Goal: Find specific page/section: Find specific page/section

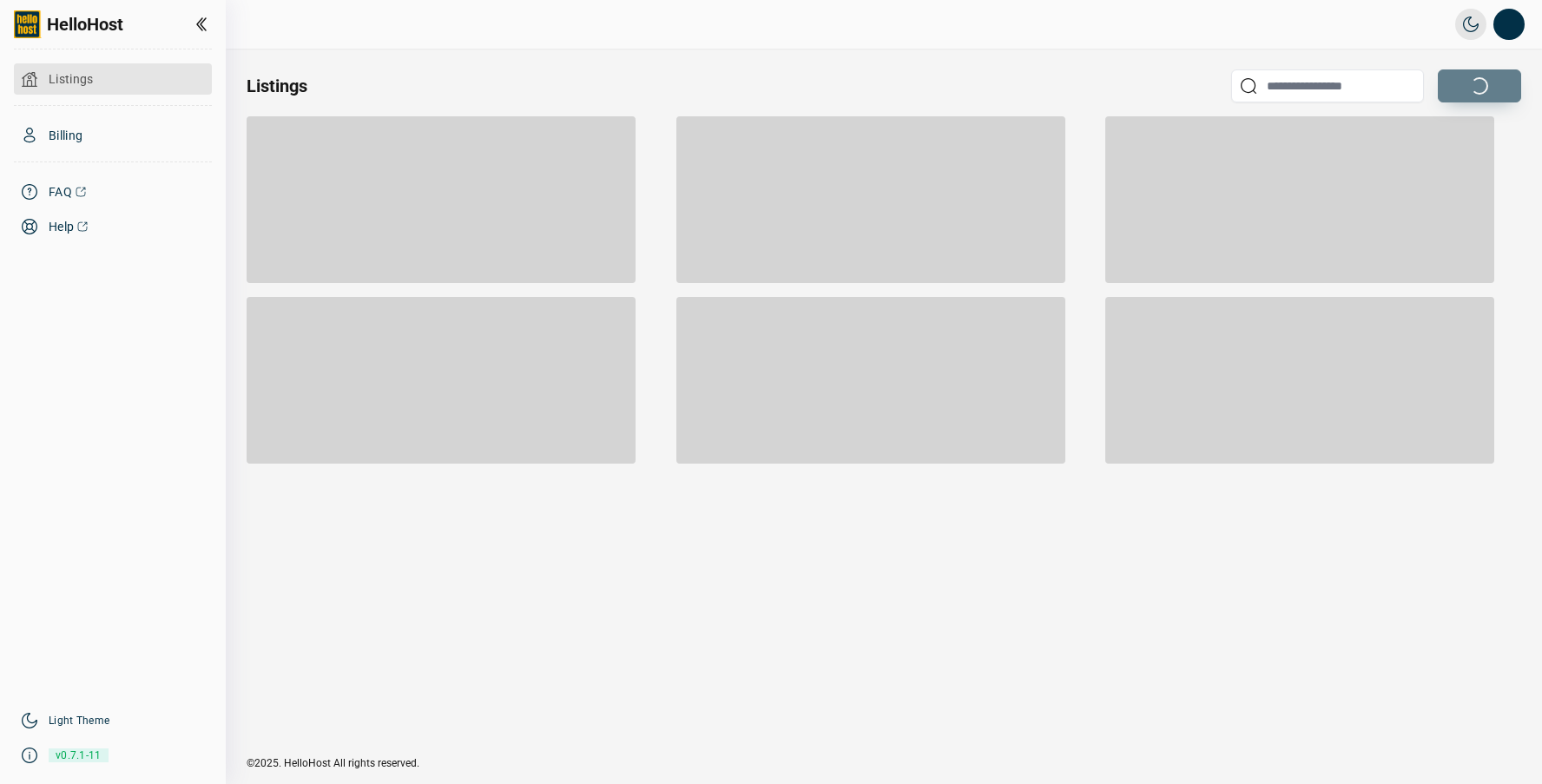
click at [68, 77] on span "Listings" at bounding box center [72, 79] width 45 height 17
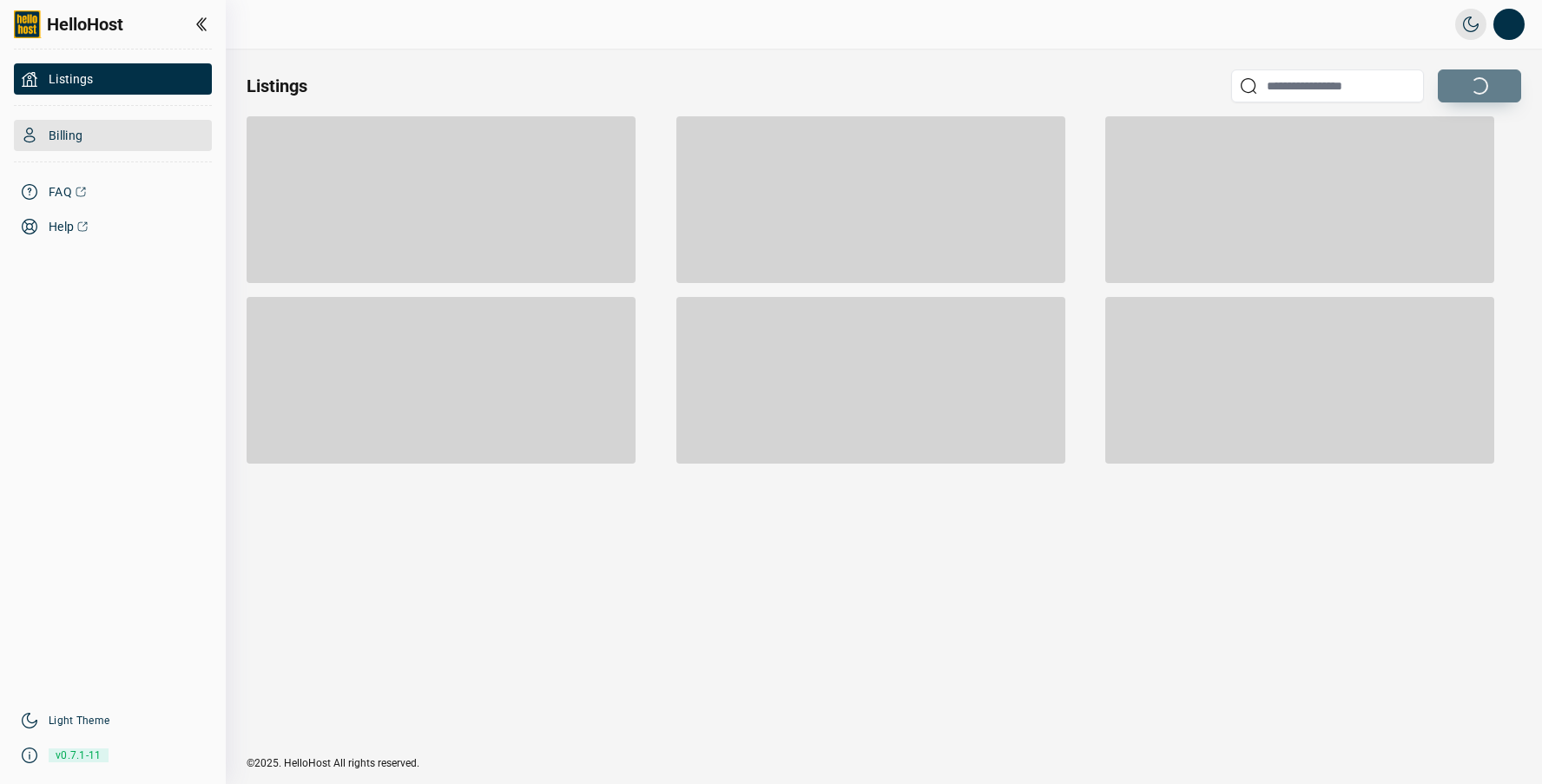
click at [63, 133] on span "Billing" at bounding box center [65, 135] width 34 height 17
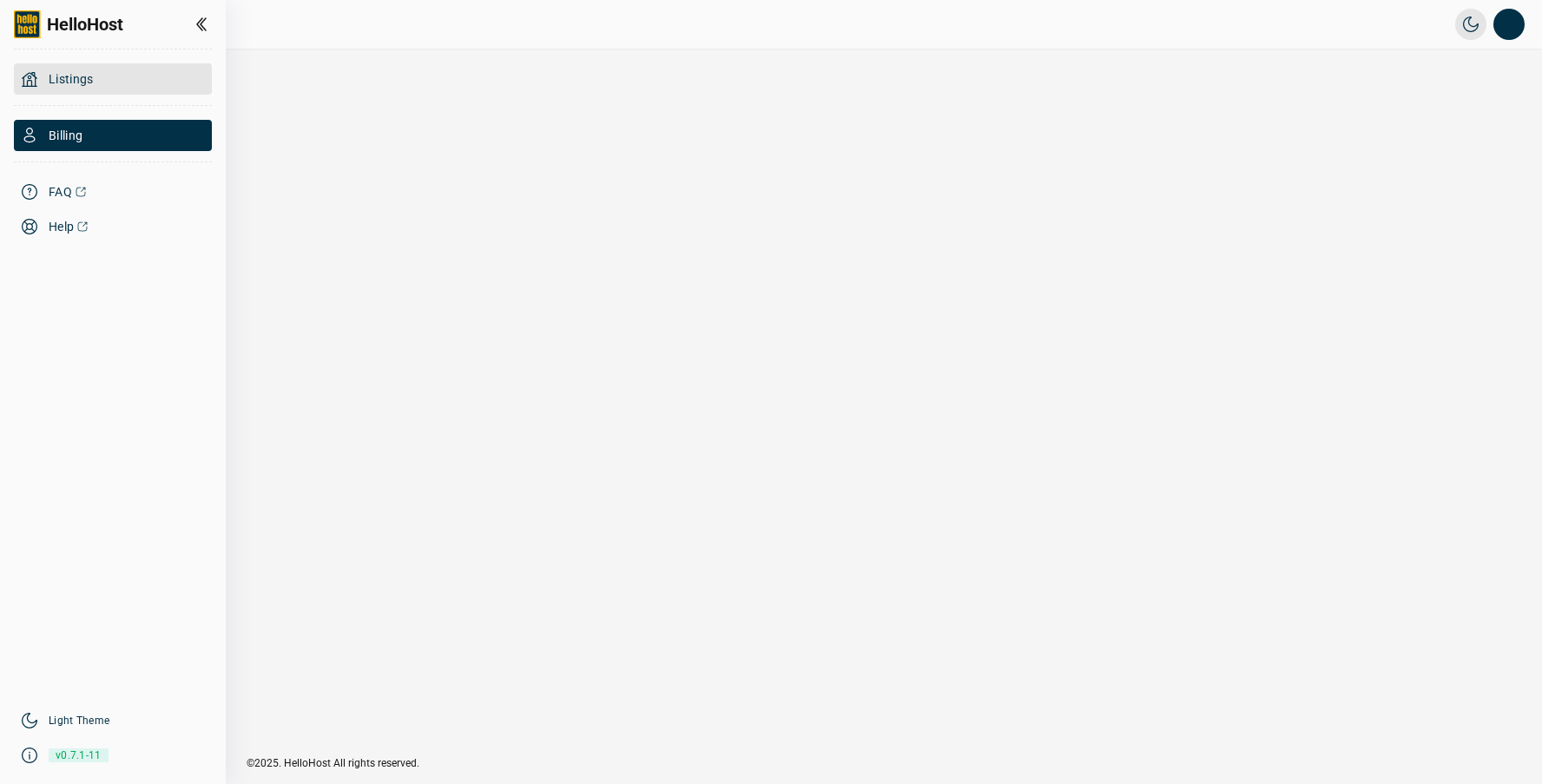
click at [77, 84] on span "Listings" at bounding box center [72, 79] width 45 height 17
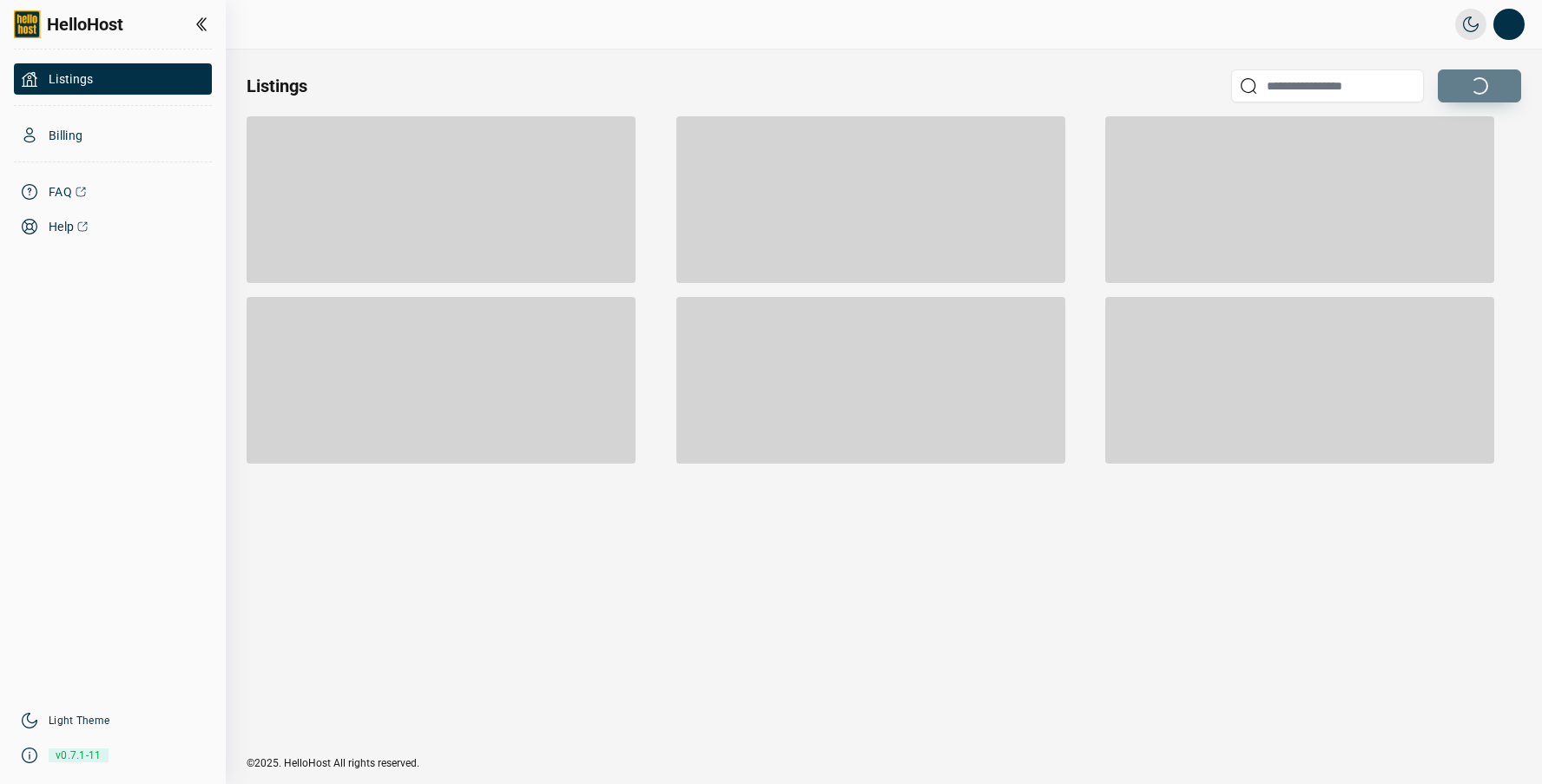
click at [353, 249] on div at bounding box center [441, 199] width 389 height 167
